Goal: Information Seeking & Learning: Learn about a topic

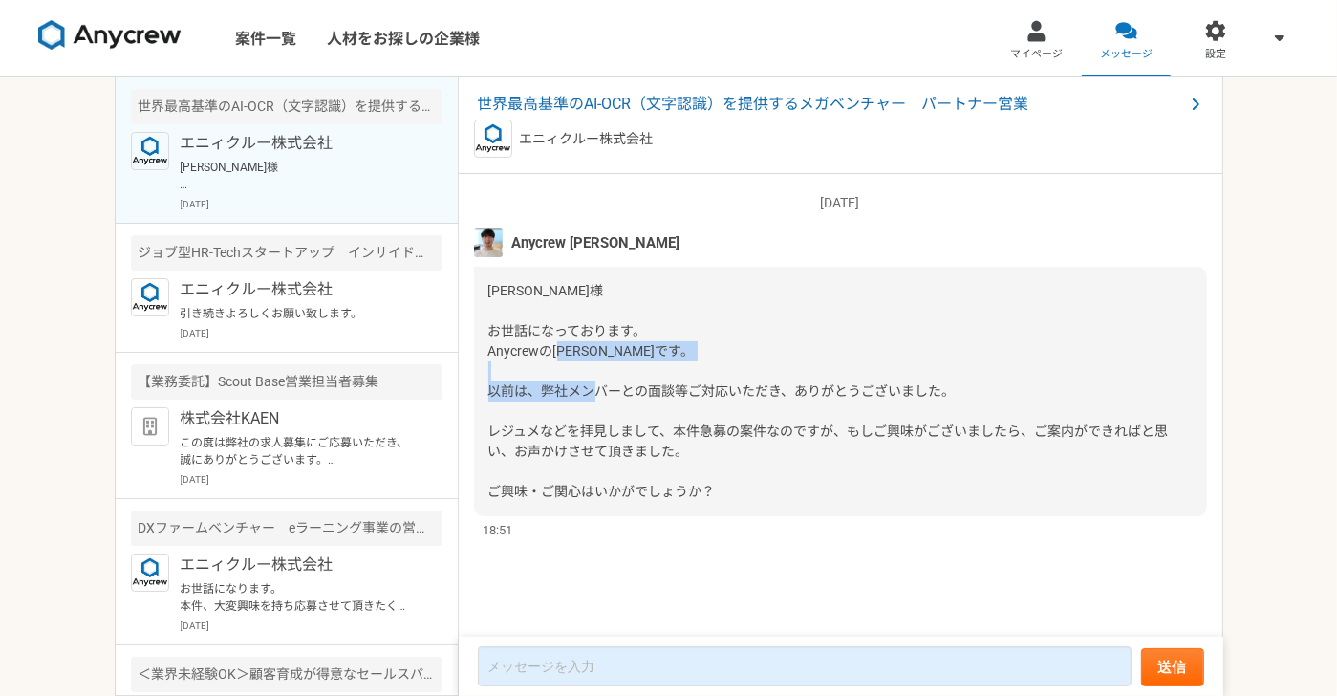
drag, startPoint x: 555, startPoint y: 386, endPoint x: 885, endPoint y: 386, distance: 329.8
click at [885, 386] on span "[PERSON_NAME]様 お世話になっております。 Anycrewの[PERSON_NAME]です。 以前は、弊社メンバーとの面談等ご対応いただき、ありが…" at bounding box center [828, 391] width 681 height 216
click at [617, 444] on span "[PERSON_NAME]様 お世話になっております。 Anycrewの[PERSON_NAME]です。 以前は、弊社メンバーとの面談等ご対応いただき、ありが…" at bounding box center [828, 391] width 681 height 216
drag, startPoint x: 596, startPoint y: 457, endPoint x: 677, endPoint y: 460, distance: 80.3
click at [677, 460] on div "[PERSON_NAME]様 お世話になっております。 Anycrewの[PERSON_NAME]です。 以前は、弊社メンバーとの面談等ご対応いただき、ありが…" at bounding box center [840, 391] width 733 height 249
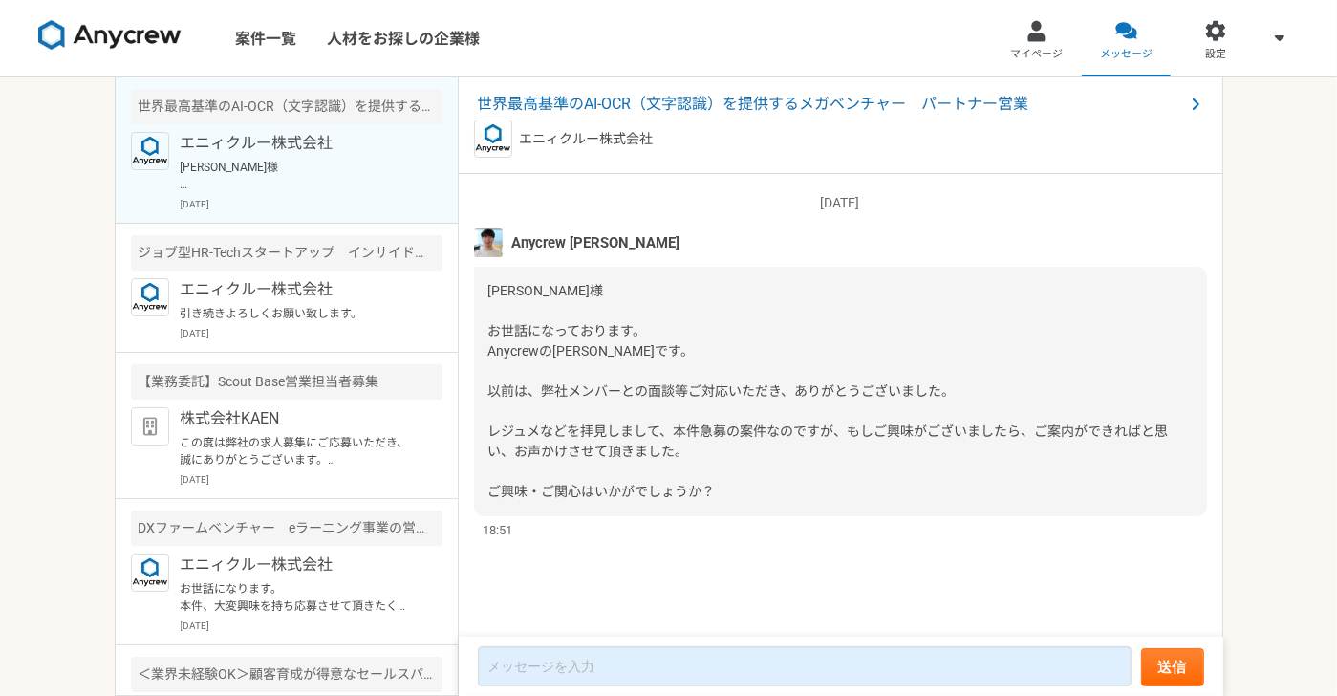
click at [617, 484] on span "[PERSON_NAME]様 お世話になっております。 Anycrewの[PERSON_NAME]です。 以前は、弊社メンバーとの面談等ご対応いただき、ありが…" at bounding box center [828, 391] width 681 height 216
click at [718, 104] on span "世界最高基準のAI-OCR（文字認識）を提供するメガベンチャー　パートナー営業" at bounding box center [831, 104] width 706 height 23
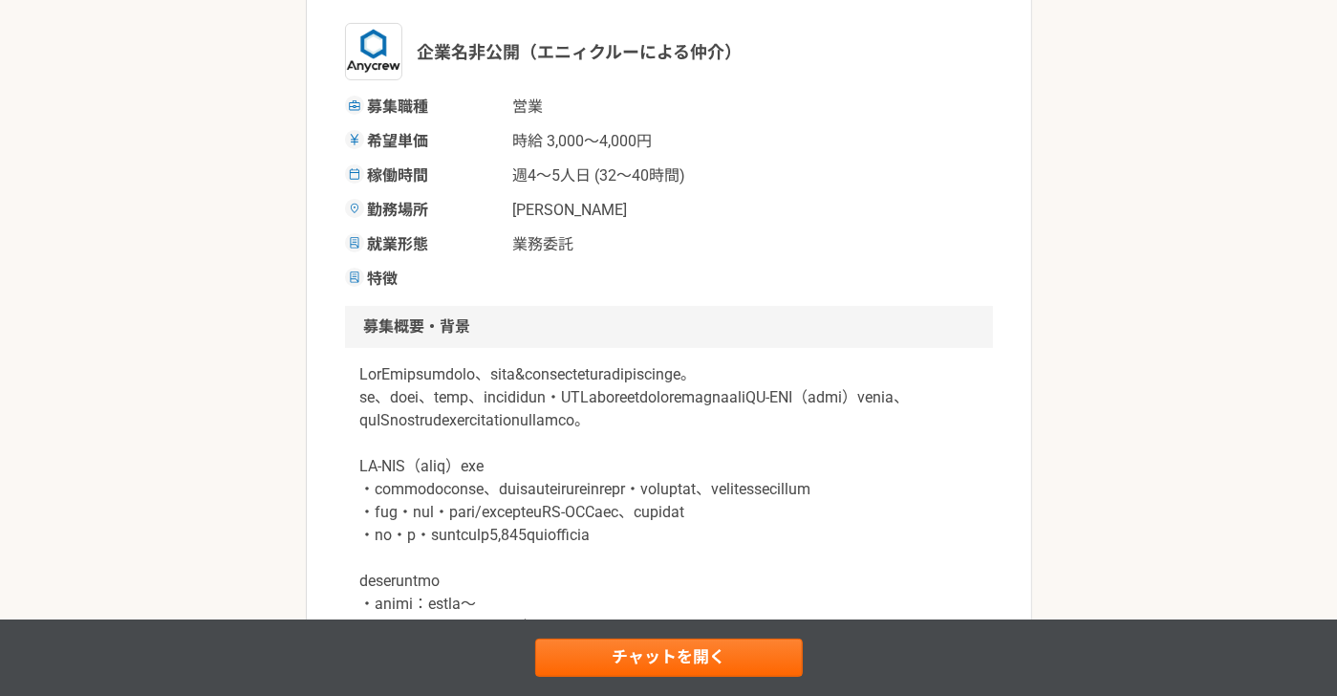
scroll to position [382, 0]
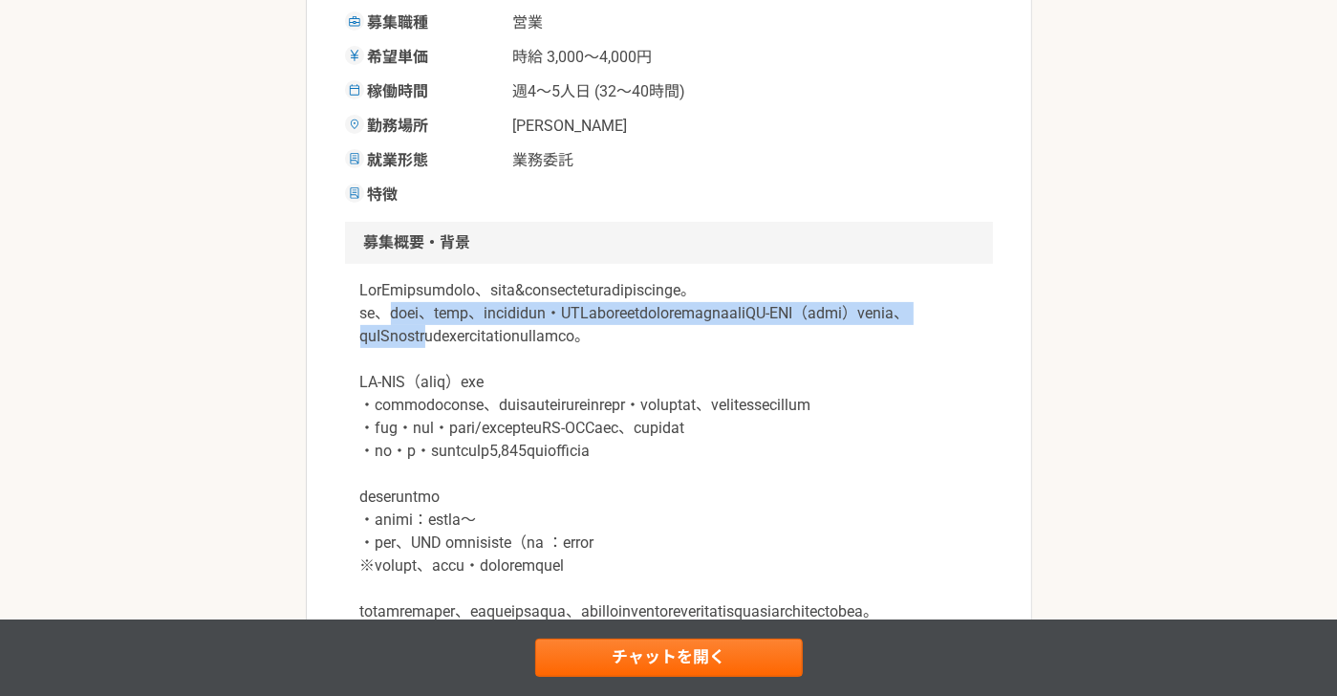
drag, startPoint x: 402, startPoint y: 342, endPoint x: 797, endPoint y: 353, distance: 394.9
click at [797, 353] on p at bounding box center [668, 451] width 617 height 344
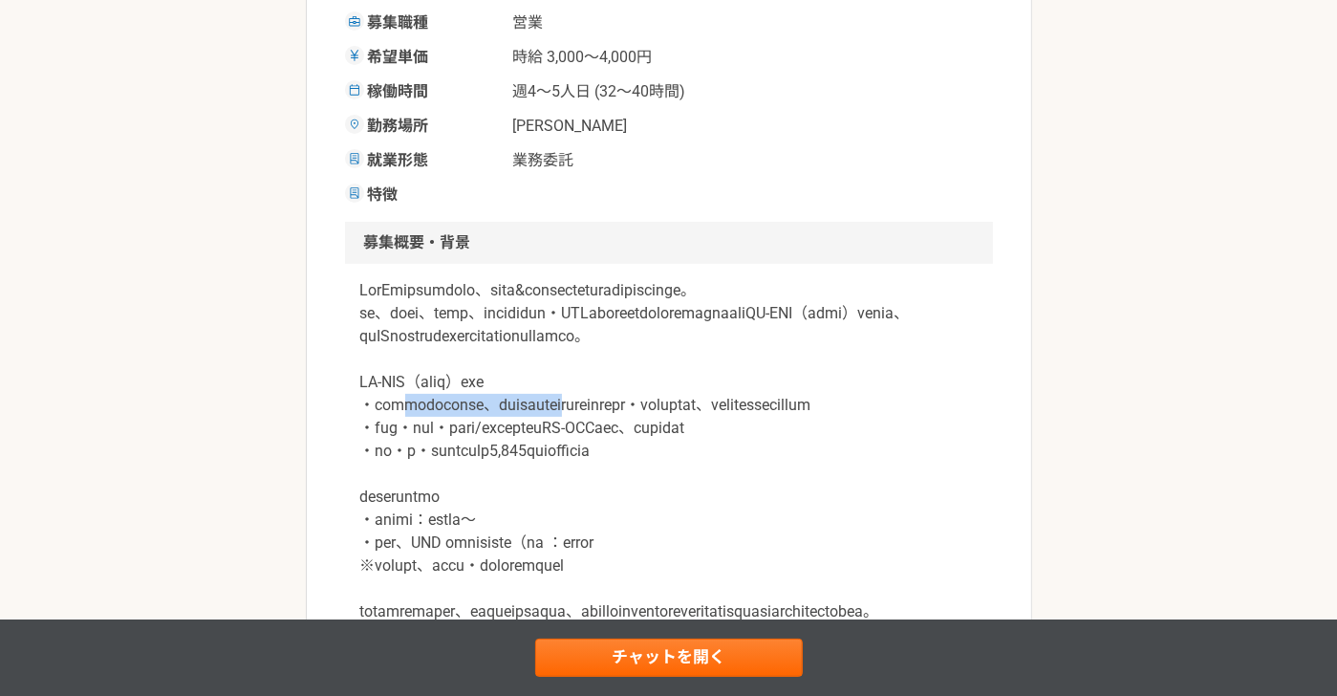
drag, startPoint x: 419, startPoint y: 447, endPoint x: 715, endPoint y: 457, distance: 296.5
click at [715, 457] on p at bounding box center [668, 451] width 617 height 344
drag, startPoint x: 471, startPoint y: 508, endPoint x: 652, endPoint y: 505, distance: 180.7
click at [650, 505] on p at bounding box center [668, 451] width 617 height 344
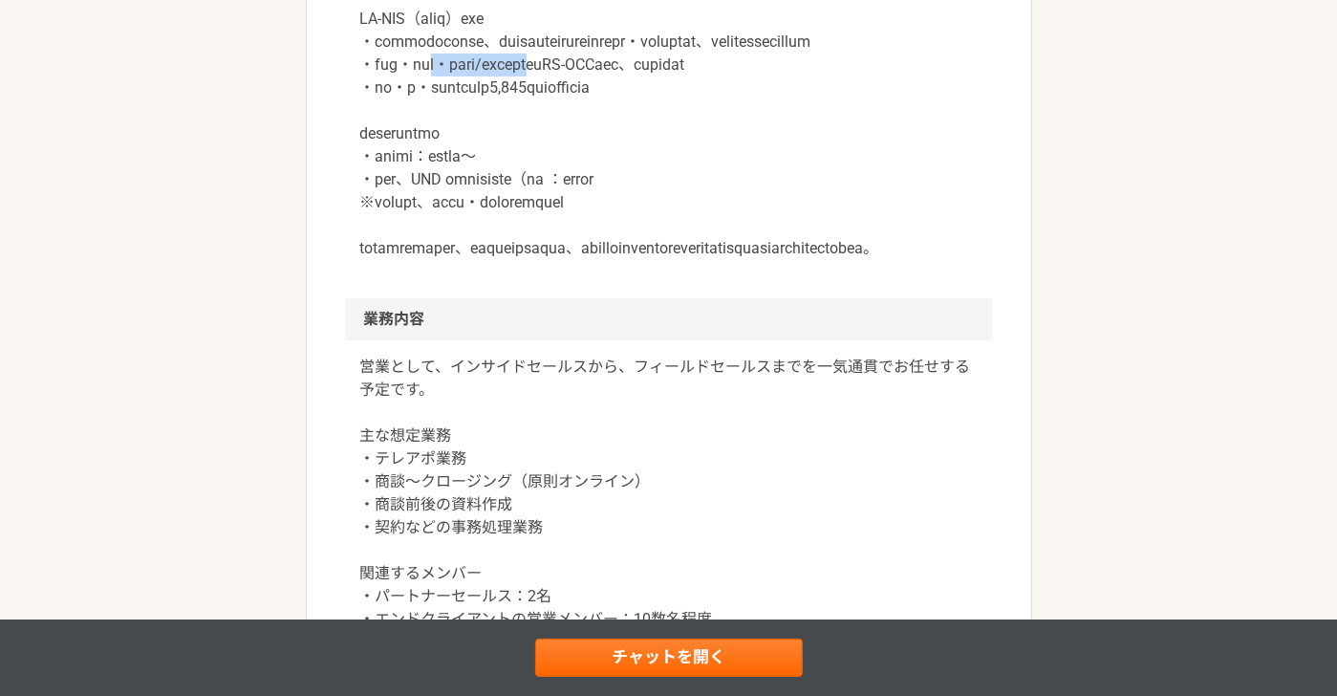
scroll to position [860, 0]
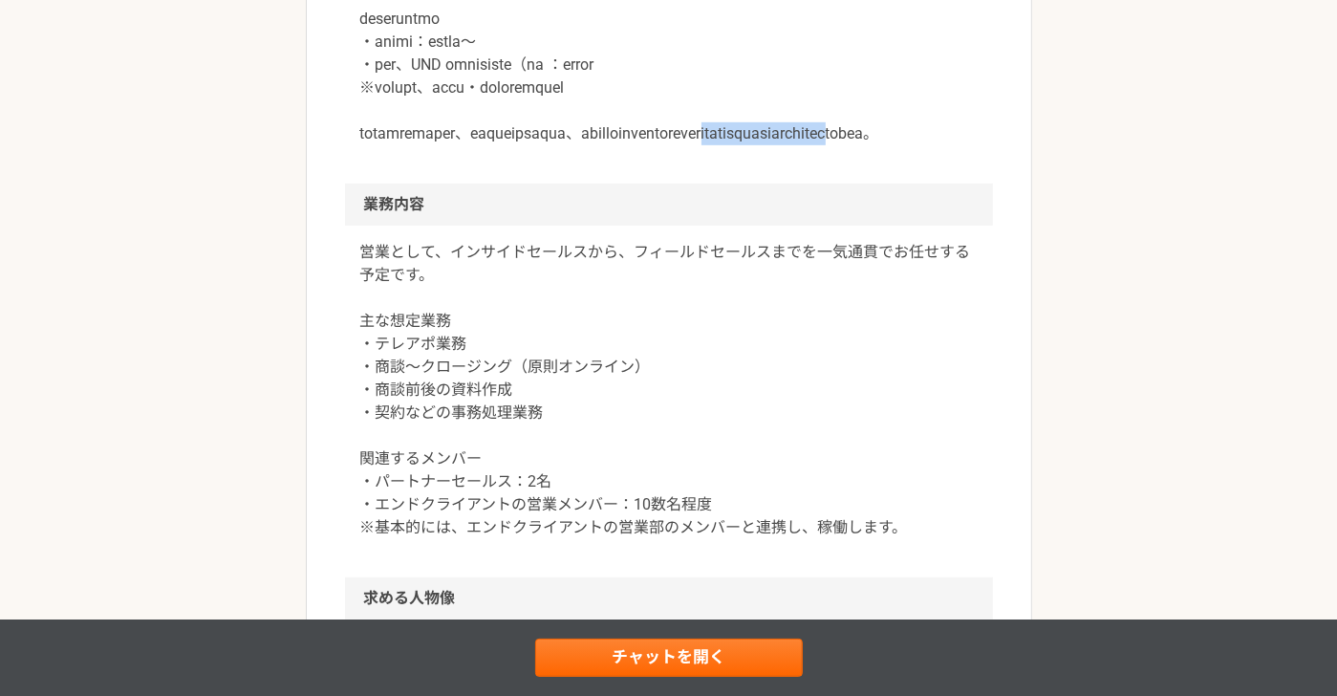
drag, startPoint x: 414, startPoint y: 229, endPoint x: 708, endPoint y: 227, distance: 294.4
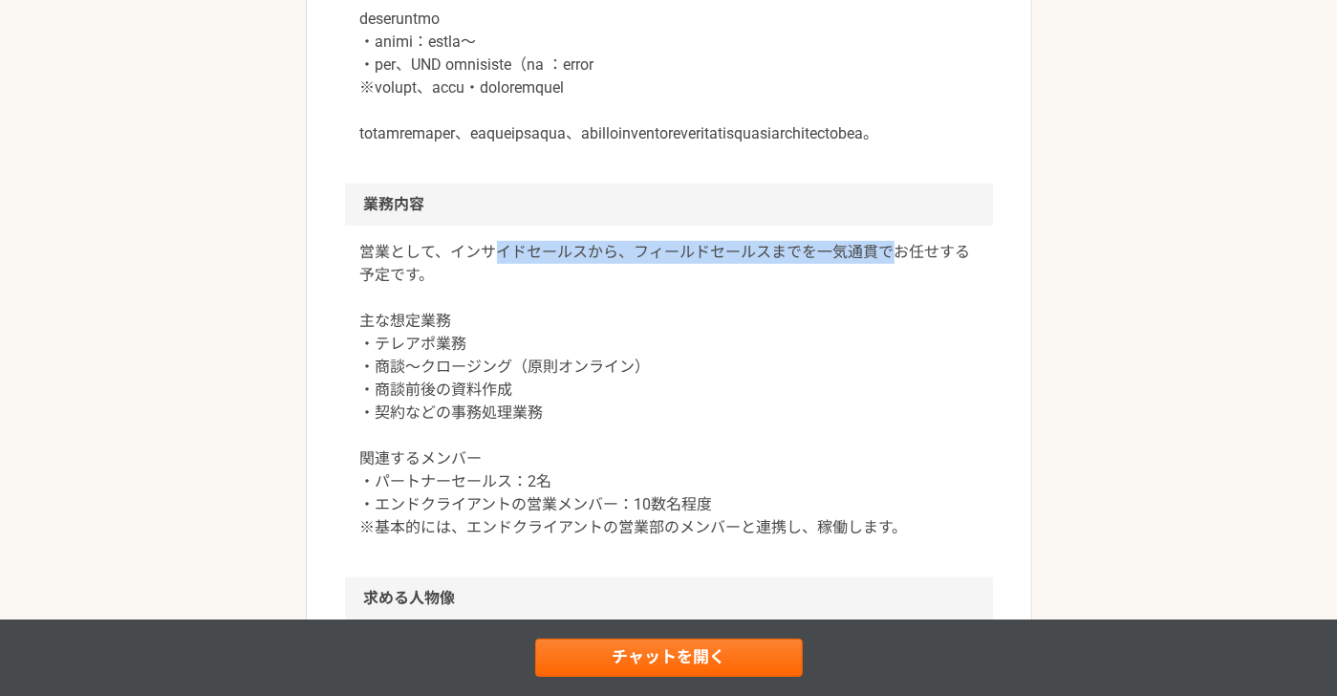
drag, startPoint x: 491, startPoint y: 347, endPoint x: 890, endPoint y: 331, distance: 398.9
click at [890, 331] on div "営業として、インサイドセールスから、フィールドセールスまでを一気通貫でお任せする予定です。 主な想定業務 ・テレアポ業務 ・商談〜クロージング（原則オンライン…" at bounding box center [669, 402] width 648 height 352
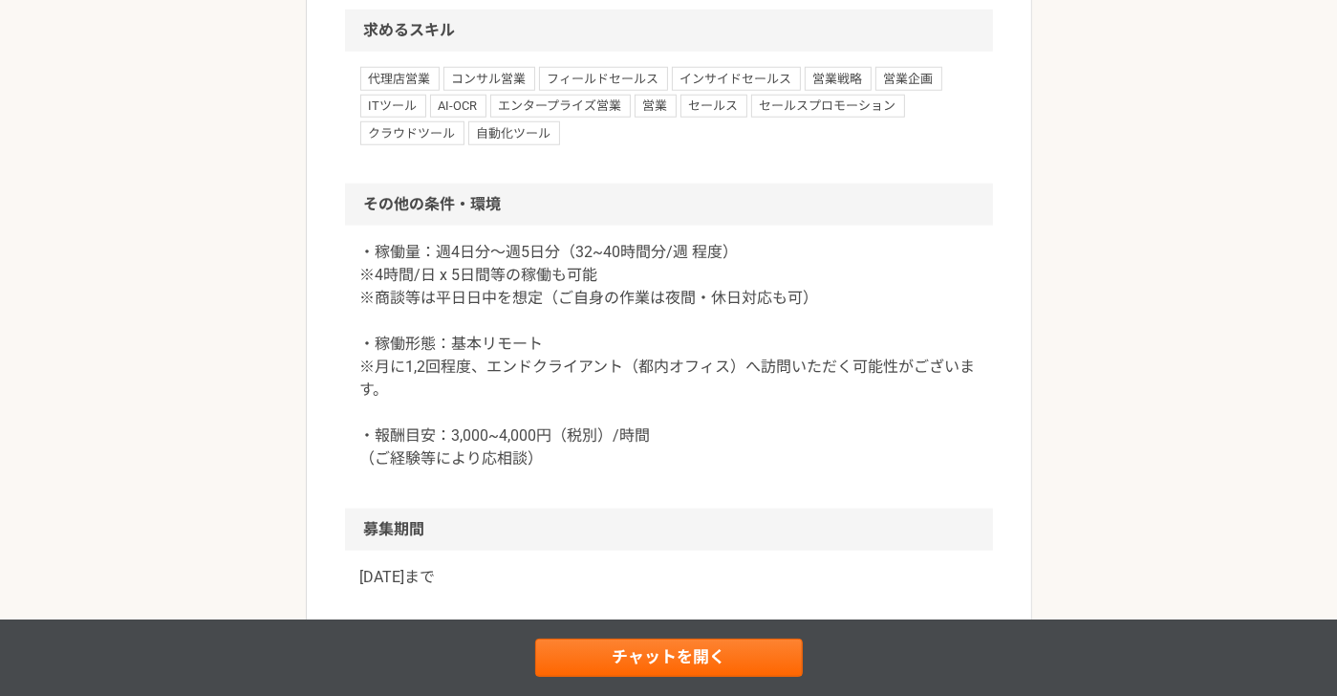
scroll to position [1720, 0]
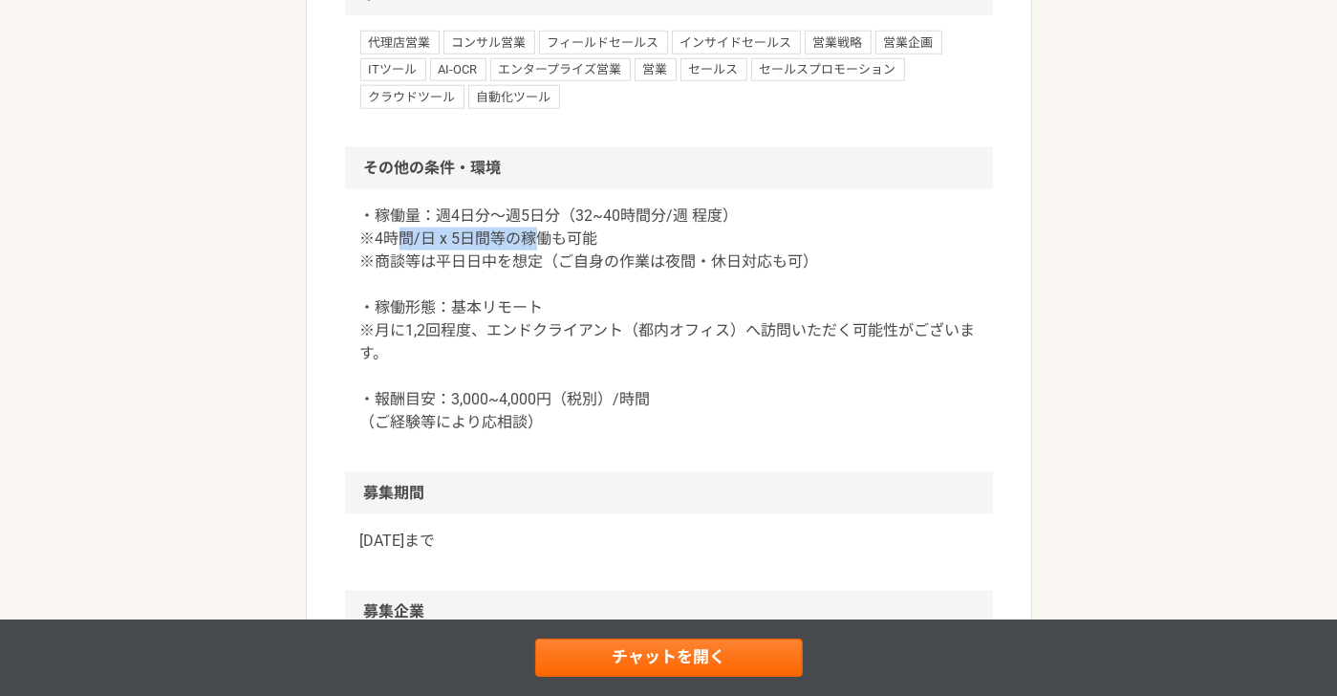
drag, startPoint x: 393, startPoint y: 335, endPoint x: 538, endPoint y: 332, distance: 145.3
click at [538, 332] on p "・稼働量：週4日分〜週5日分（32~40時間分/週 程度） ※4時間/日 x 5日間等の稼働も可能 ※商談等は平日日中を想定（ご自身の作業は夜間・休日対応も可…" at bounding box center [668, 319] width 617 height 229
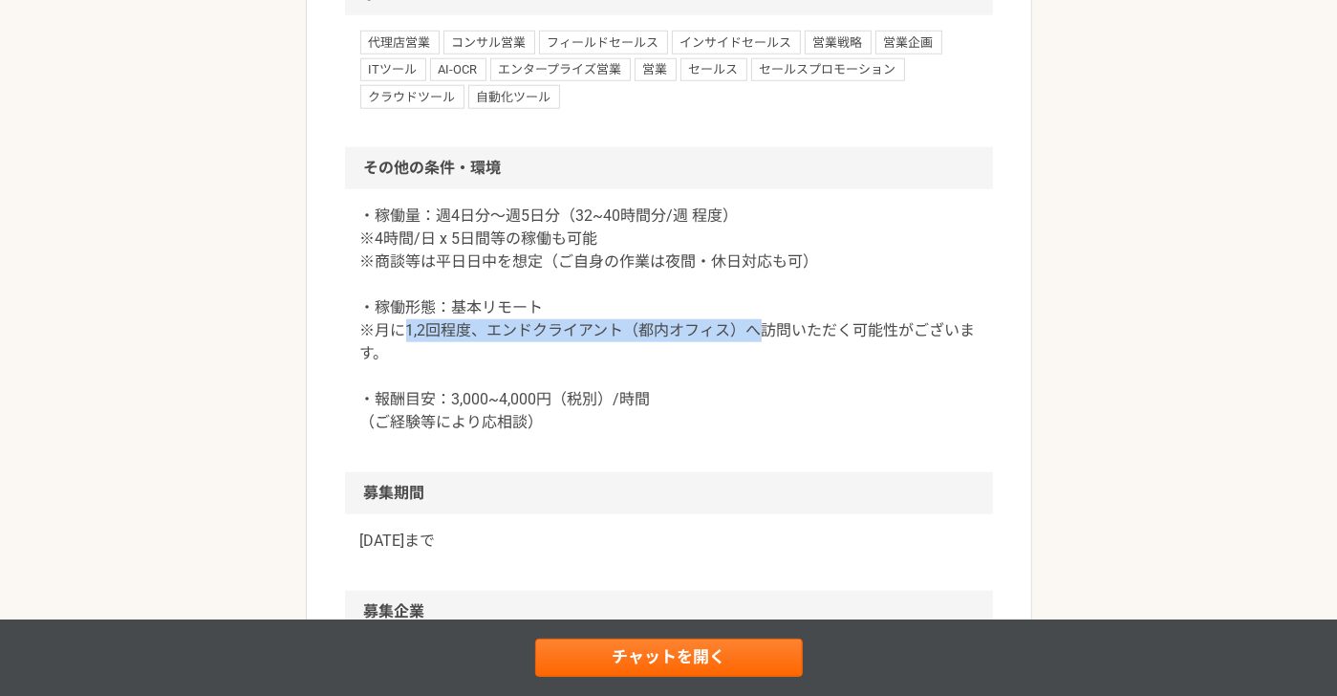
drag, startPoint x: 407, startPoint y: 416, endPoint x: 768, endPoint y: 413, distance: 361.3
click at [768, 413] on p "・稼働量：週4日分〜週5日分（32~40時間分/週 程度） ※4時間/日 x 5日間等の稼働も可能 ※商談等は平日日中を想定（ご自身の作業は夜間・休日対応も可…" at bounding box center [668, 319] width 617 height 229
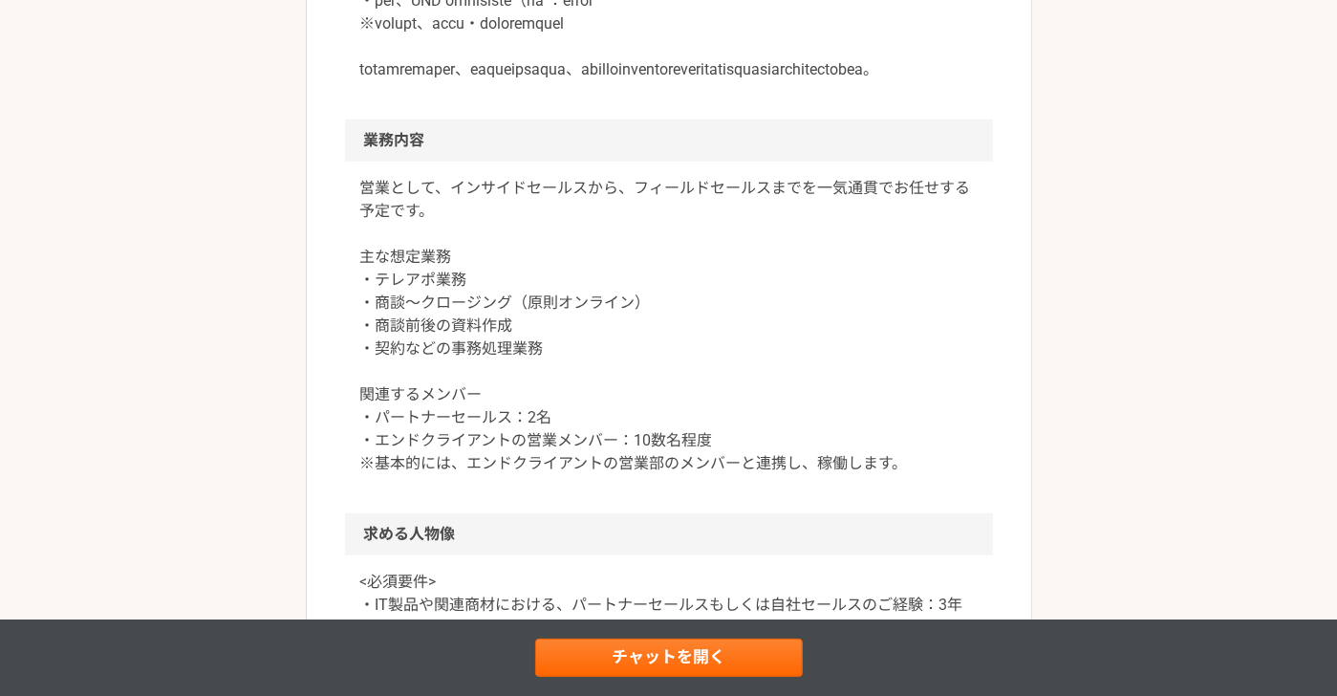
scroll to position [255, 0]
